Goal: Task Accomplishment & Management: Manage account settings

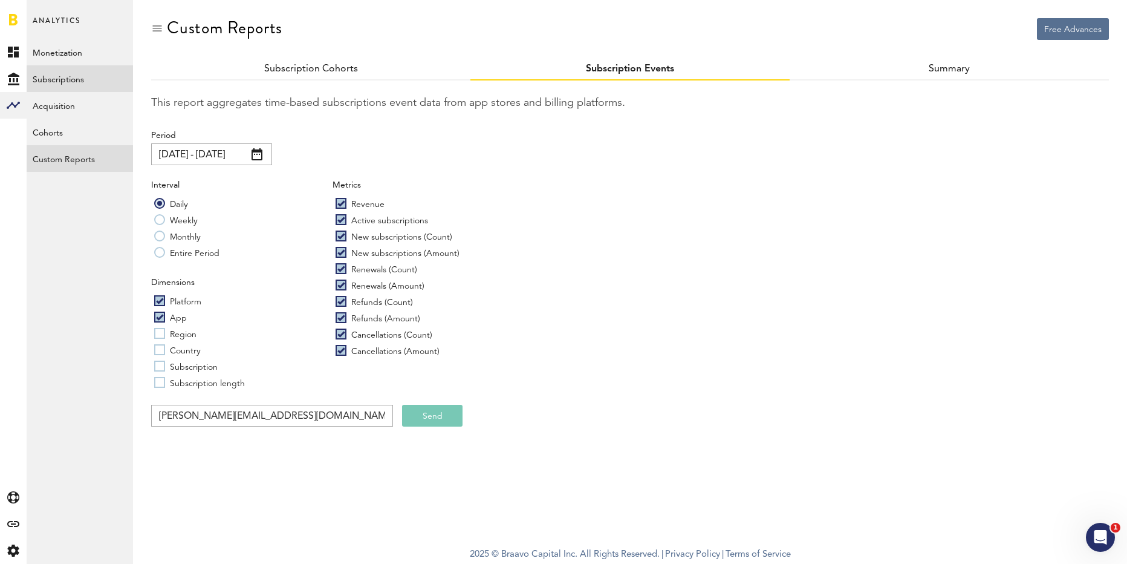
click at [78, 84] on link "Subscriptions" at bounding box center [80, 78] width 106 height 27
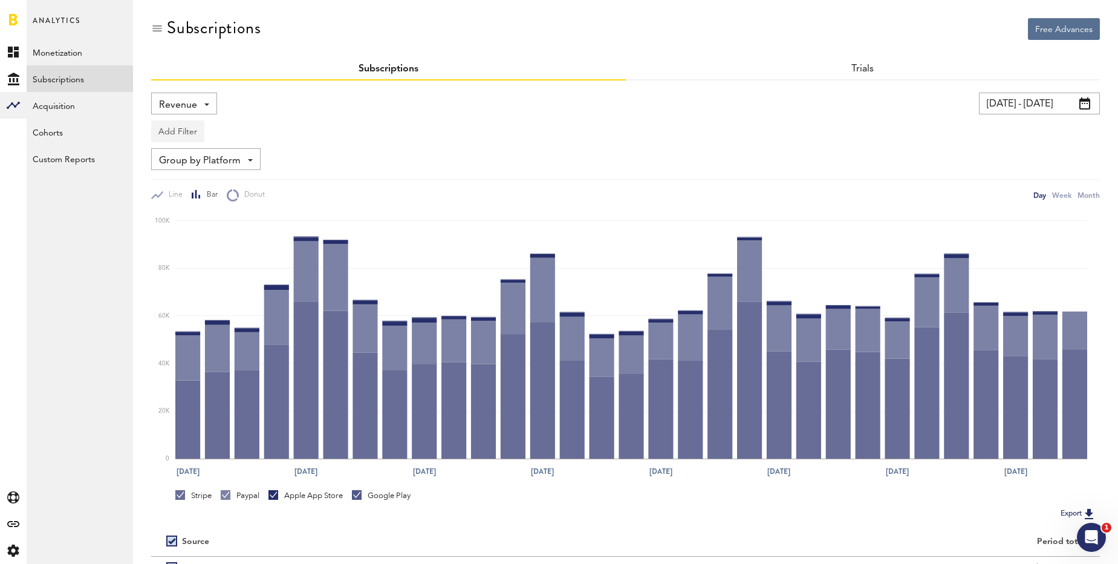
click at [181, 129] on button "Add Filter" at bounding box center [177, 131] width 53 height 22
click at [188, 165] on li "Platforms" at bounding box center [207, 163] width 98 height 22
click at [215, 131] on div "Platforms" at bounding box center [195, 133] width 53 height 21
click at [181, 221] on span "Stripe" at bounding box center [209, 226] width 93 height 21
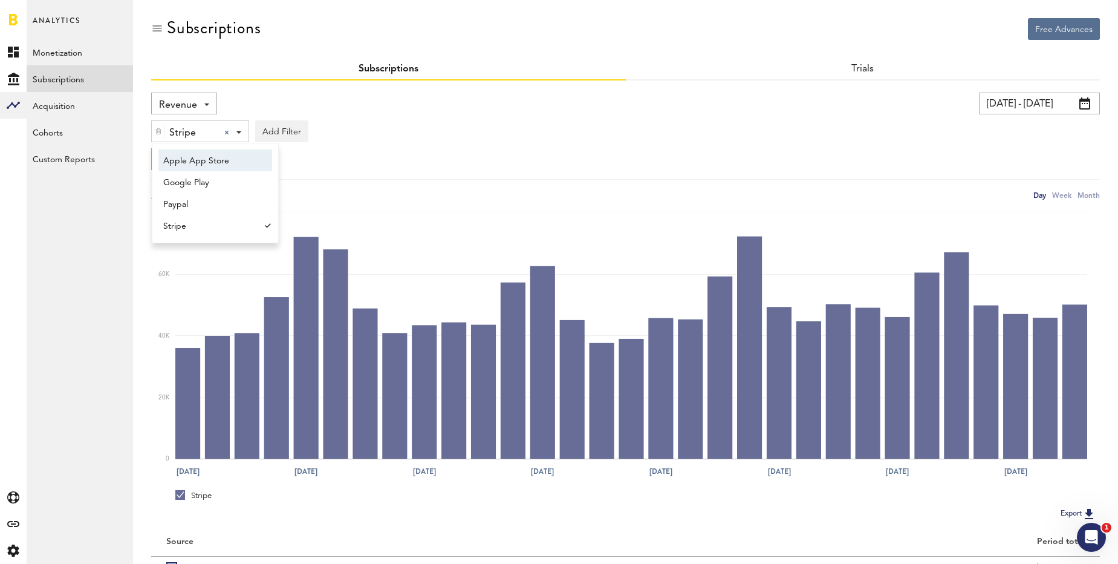
click at [345, 125] on div "Stripe Stripe Apple App Store Google Play Paypal Stripe Add Filter Platforms Ap…" at bounding box center [625, 128] width 949 height 28
click at [234, 163] on span "Group by Platform" at bounding box center [200, 161] width 82 height 21
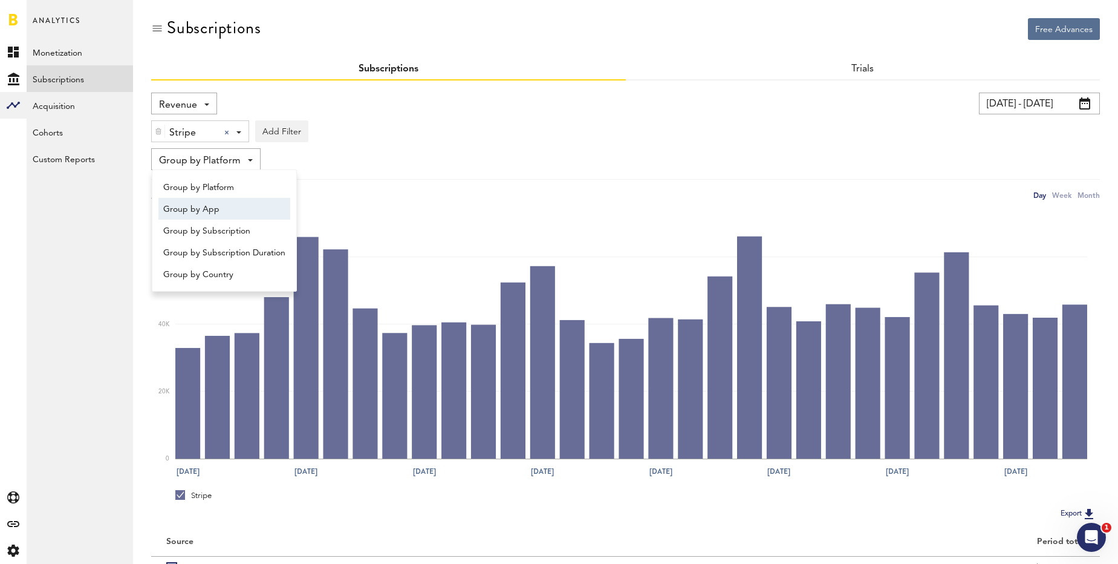
click at [210, 210] on span "Group by App" at bounding box center [224, 209] width 122 height 21
